Goal: Transaction & Acquisition: Obtain resource

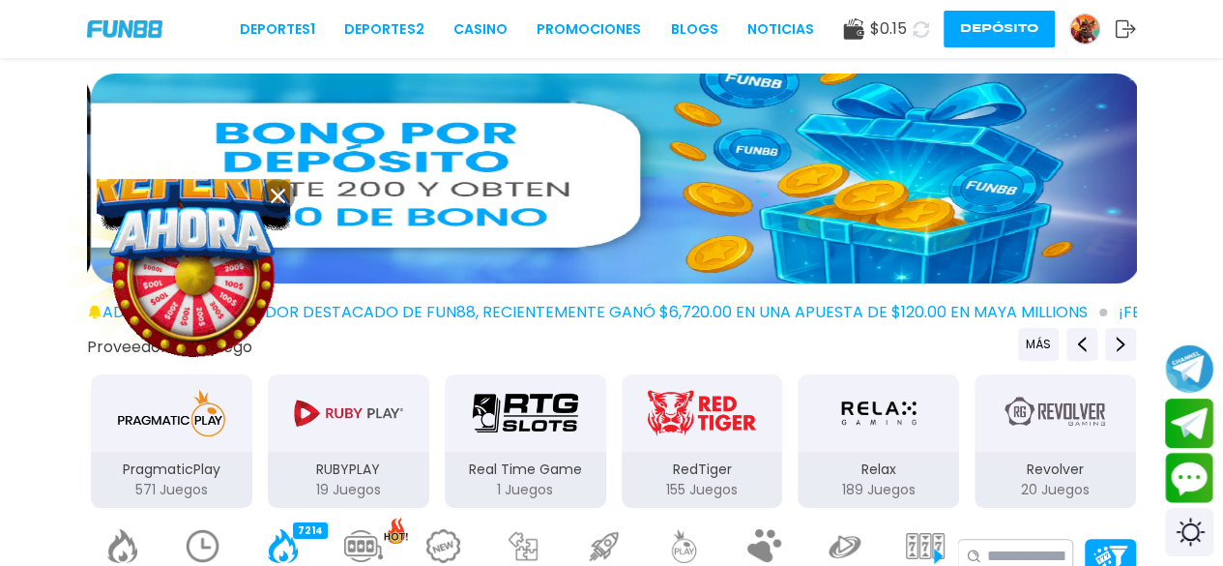
click at [203, 227] on img at bounding box center [194, 276] width 189 height 189
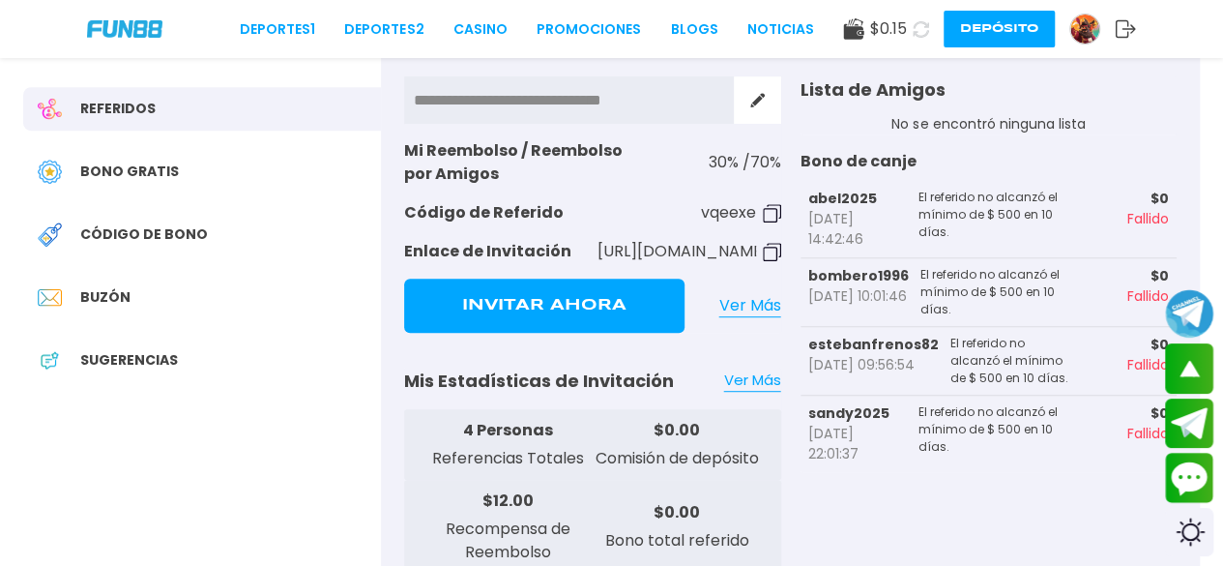
scroll to position [387, 0]
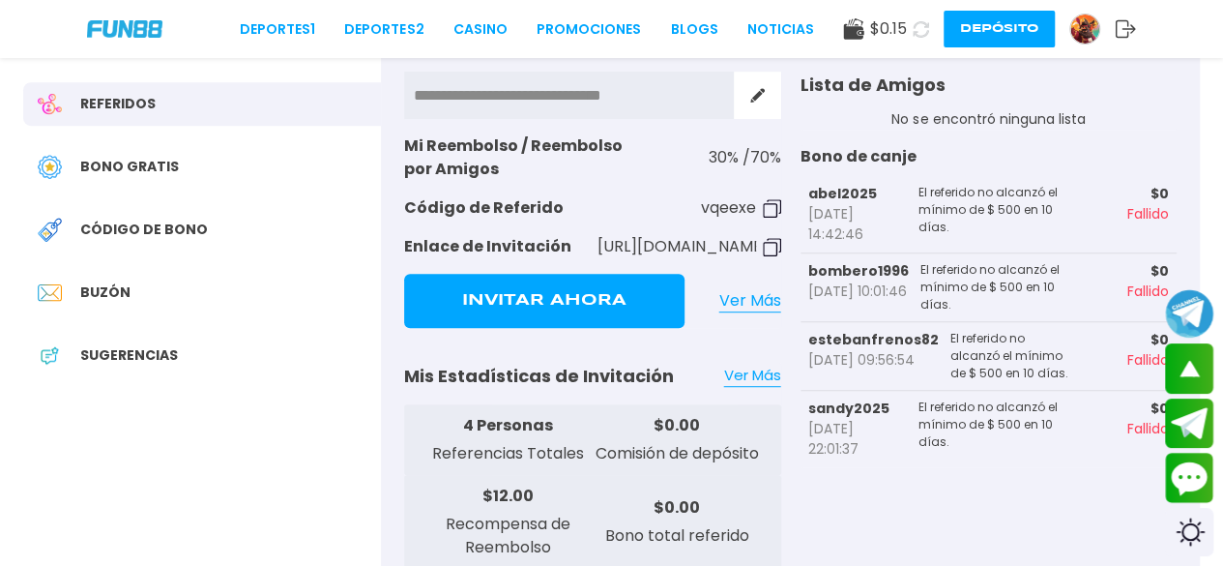
click at [159, 218] on div "Código de bono" at bounding box center [202, 230] width 358 height 44
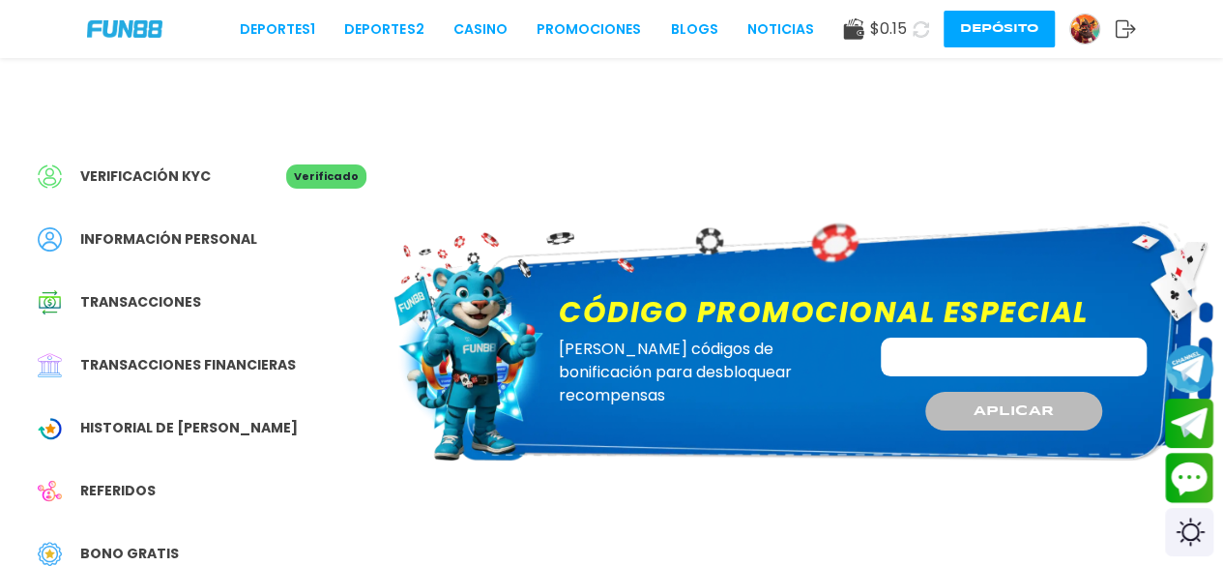
click at [926, 18] on button at bounding box center [921, 29] width 28 height 28
